Goal: Find specific page/section: Find specific page/section

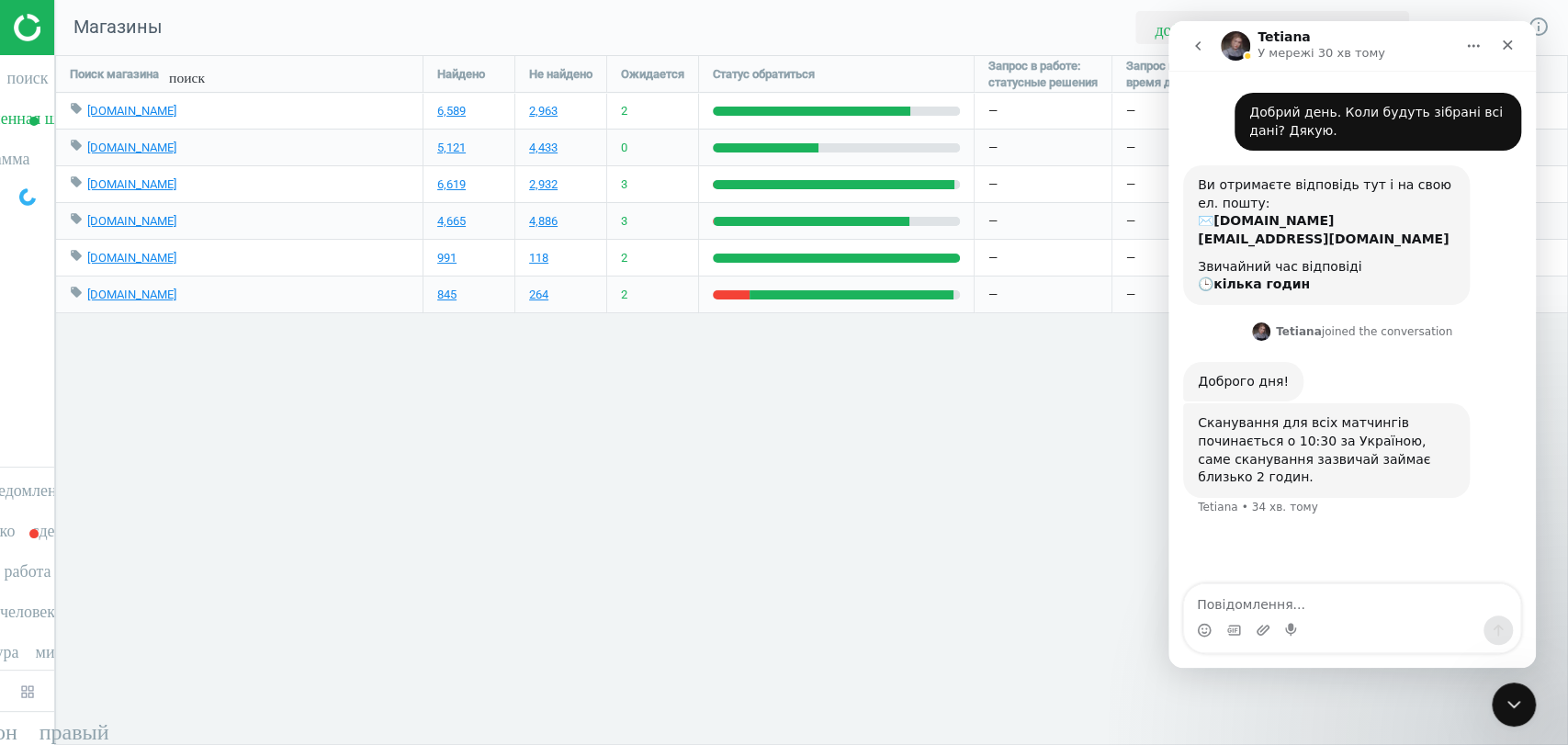
scroll to position [721, 1544]
drag, startPoint x: 1522, startPoint y: 700, endPoint x: 2980, endPoint y: 1336, distance: 1590.7
click at [1523, 699] on icon "Закрити програму для спілкування Intercom" at bounding box center [1513, 704] width 22 height 22
